Goal: Task Accomplishment & Management: Complete application form

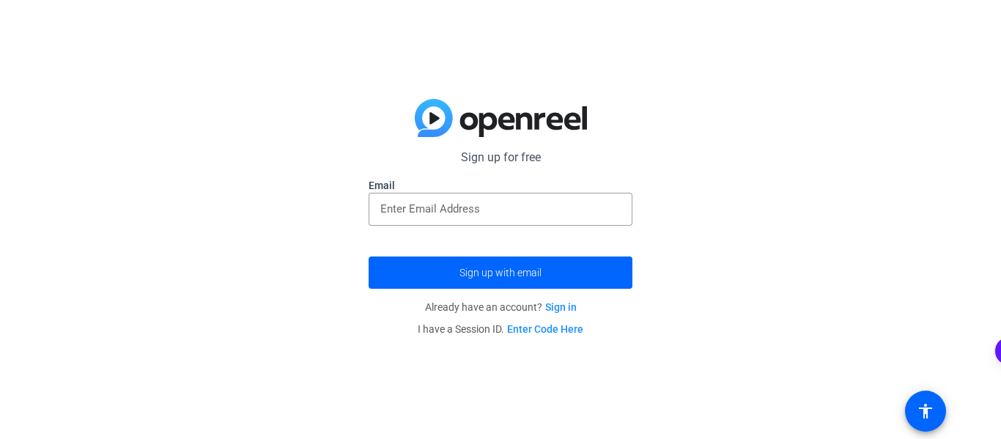
click at [550, 327] on link "Enter Code Here" at bounding box center [545, 329] width 76 height 12
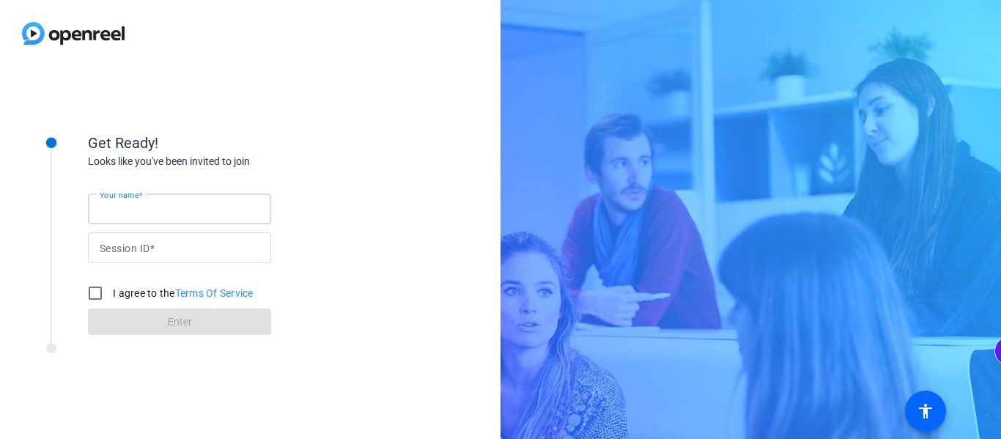
click at [175, 206] on input "Your name" at bounding box center [180, 209] width 160 height 18
type input "April"
click at [178, 255] on input "Session ID" at bounding box center [180, 248] width 160 height 18
type input "030807"
click at [97, 291] on input "I agree to the Terms Of Service" at bounding box center [95, 292] width 29 height 29
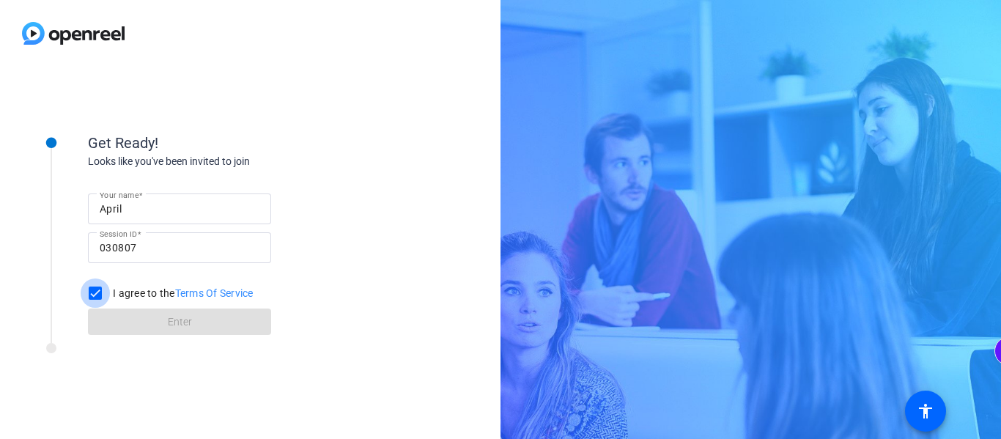
checkbox input "true"
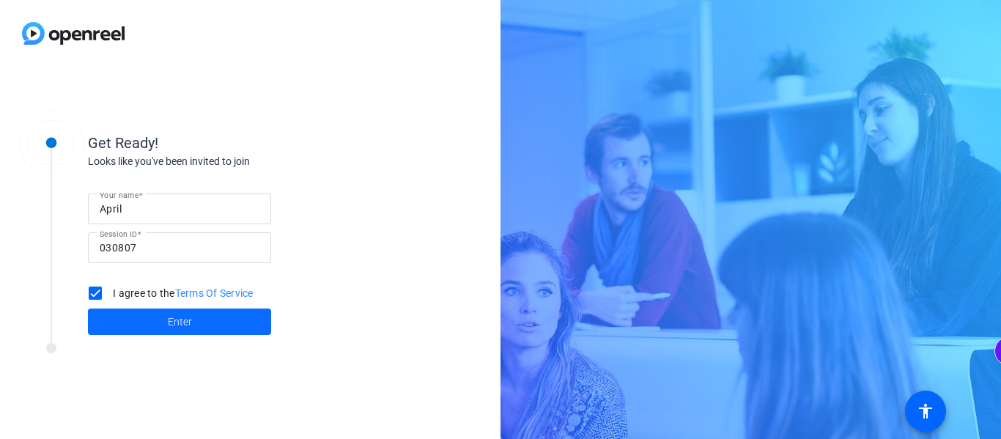
click at [134, 313] on span at bounding box center [179, 321] width 183 height 35
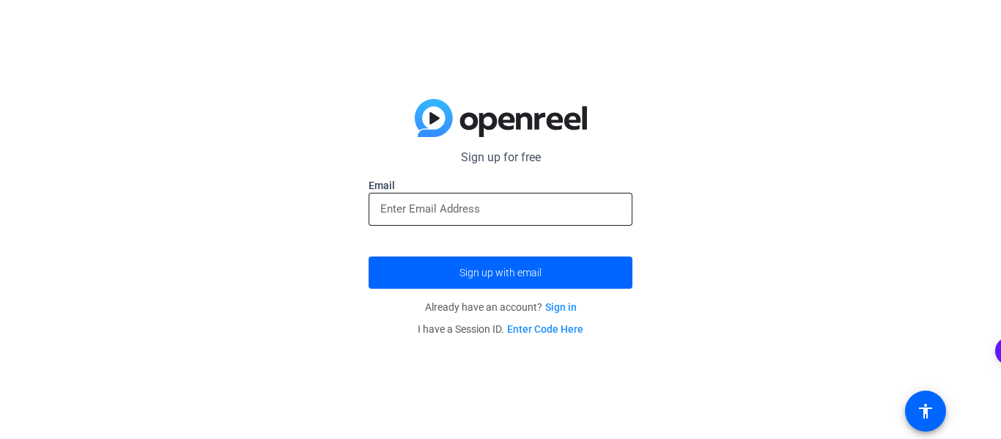
click at [404, 193] on div at bounding box center [500, 209] width 240 height 33
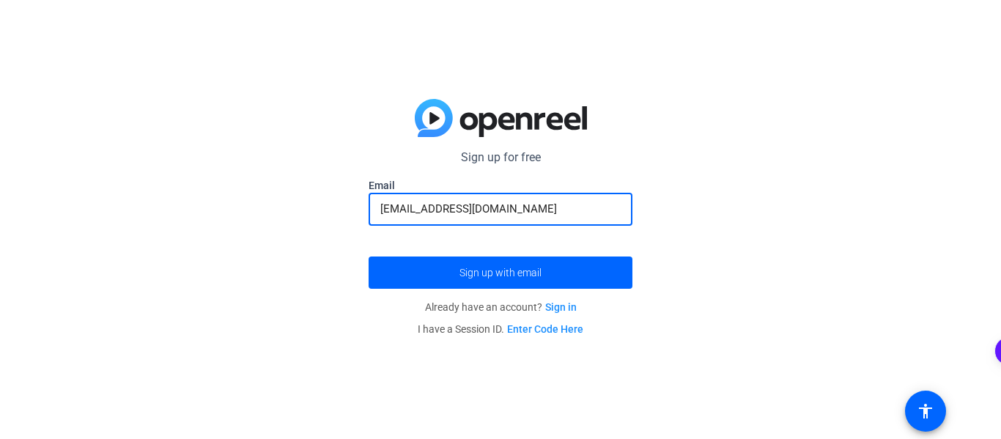
type input "[EMAIL_ADDRESS][DOMAIN_NAME]"
click at [369, 256] on button "Sign up with email" at bounding box center [501, 272] width 264 height 32
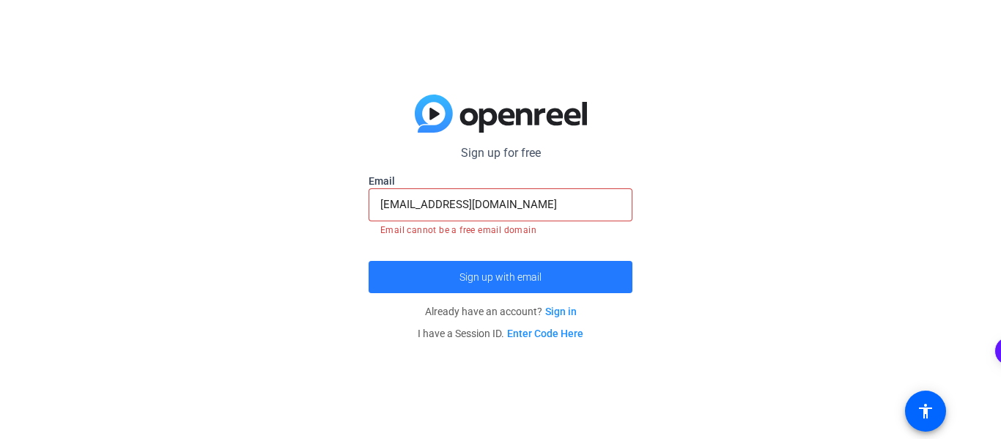
click at [454, 287] on span "submit" at bounding box center [501, 276] width 264 height 35
click at [444, 285] on span "submit" at bounding box center [501, 276] width 264 height 35
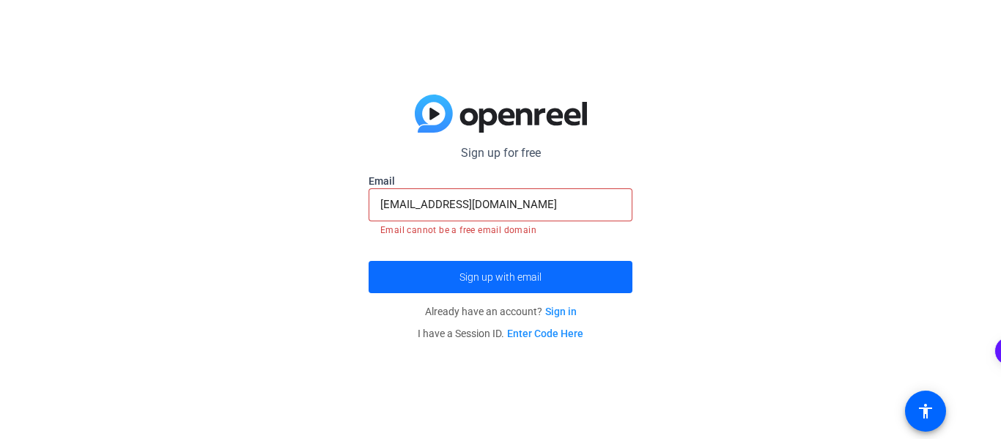
click at [444, 285] on span "submit" at bounding box center [501, 276] width 264 height 35
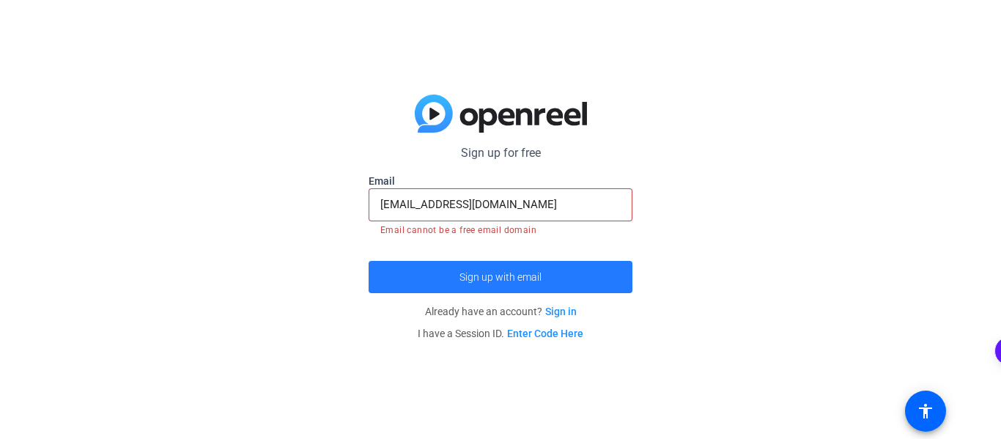
click at [444, 285] on span "submit" at bounding box center [501, 276] width 264 height 35
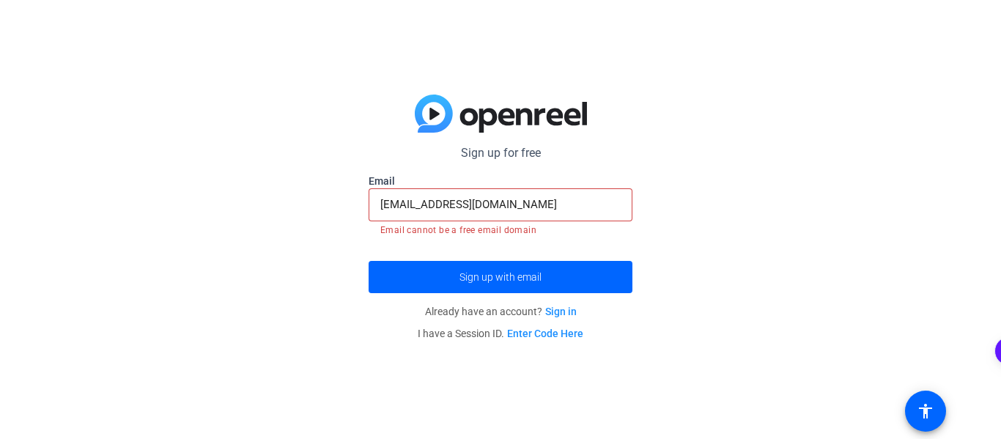
click at [564, 310] on link "Sign in" at bounding box center [561, 312] width 32 height 12
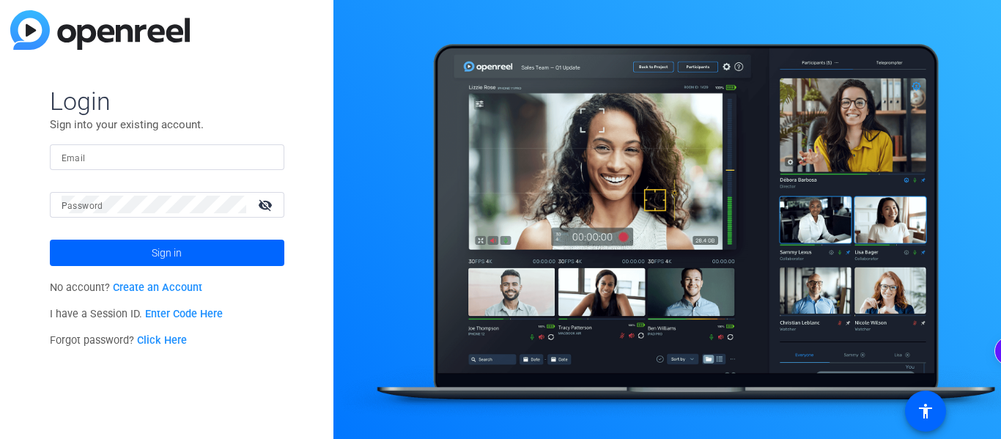
click at [159, 286] on link "Create an Account" at bounding box center [157, 287] width 89 height 12
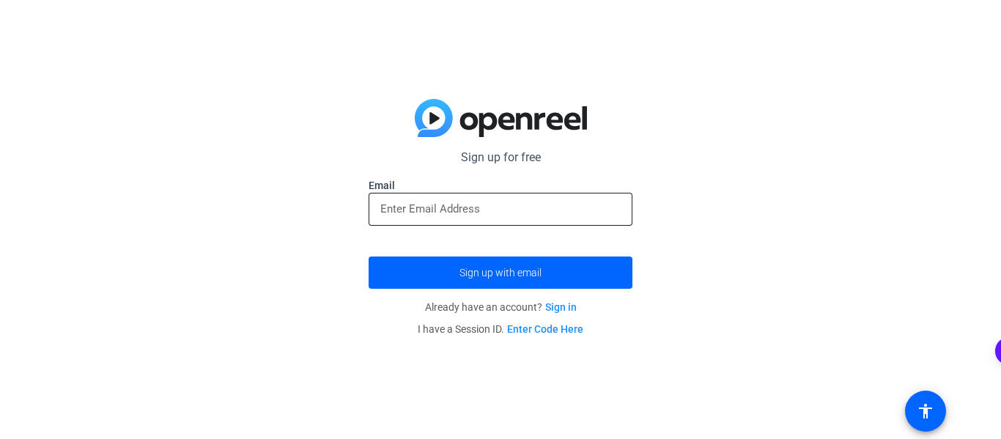
click at [385, 214] on input "email" at bounding box center [500, 209] width 240 height 18
type input "[EMAIL_ADDRESS][DOMAIN_NAME]"
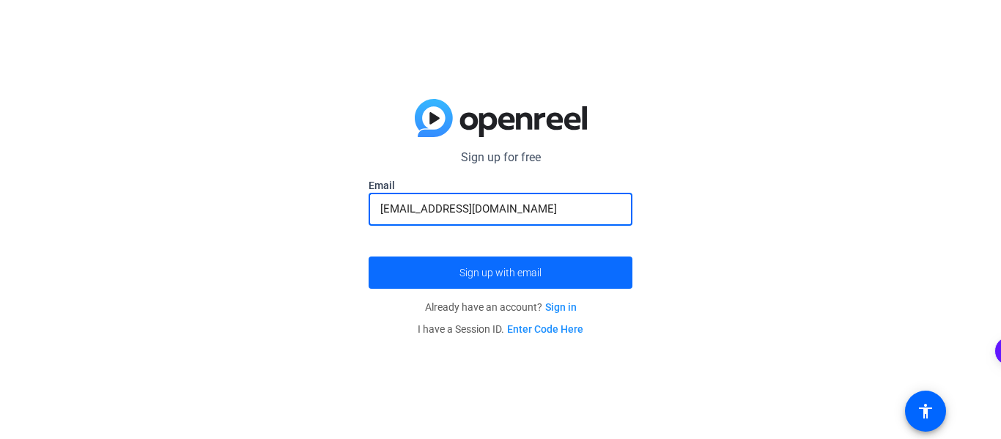
click at [526, 273] on span "Sign up with email" at bounding box center [500, 273] width 82 height 0
